Goal: Task Accomplishment & Management: Check status

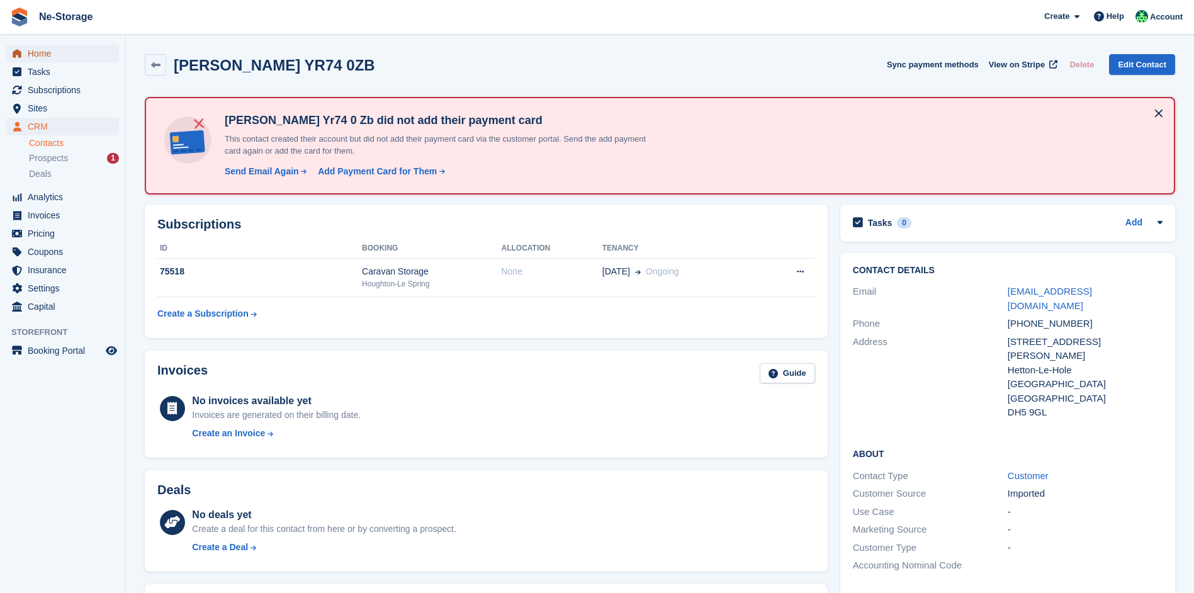
click at [59, 57] on span "Home" at bounding box center [66, 54] width 76 height 18
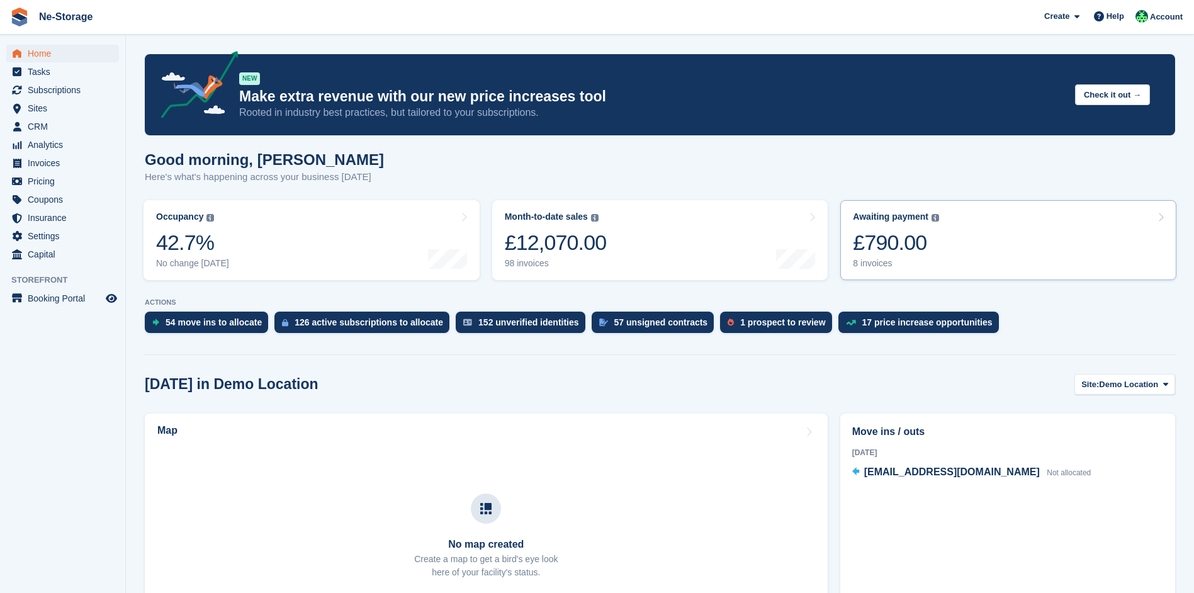
click at [946, 244] on link "Awaiting payment The total outstanding balance on all open invoices. £790.00 8 …" at bounding box center [1008, 240] width 336 height 80
